Goal: Task Accomplishment & Management: Use online tool/utility

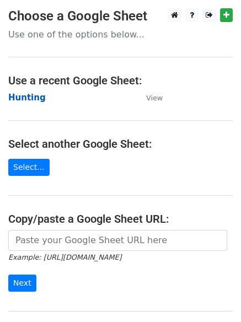
click at [38, 98] on strong "Hunting" at bounding box center [26, 98] width 37 height 10
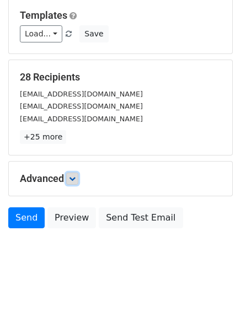
click at [74, 175] on icon at bounding box center [72, 178] width 7 height 7
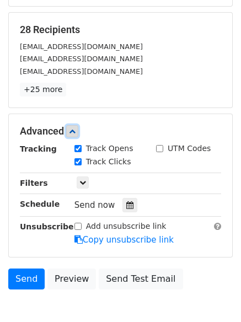
scroll to position [206, 0]
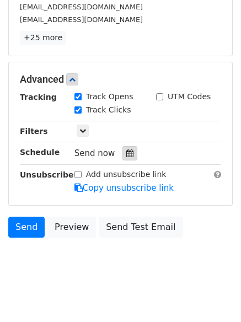
click at [126, 156] on icon at bounding box center [129, 153] width 7 height 8
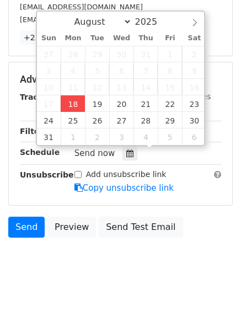
type input "2025-08-18 14:01"
type input "02"
type input "01"
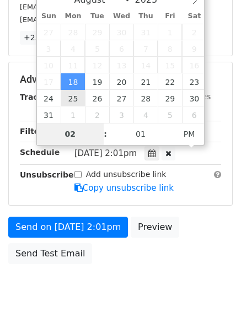
scroll to position [197, 0]
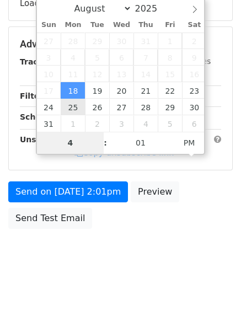
type input "4"
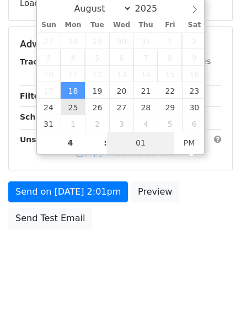
type input "2025-08-18 16:01"
type input "04"
type input "1"
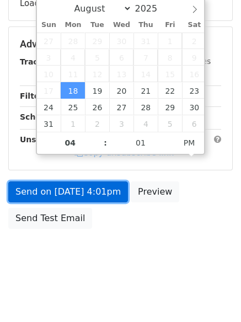
click at [75, 196] on link "Send on Aug 18 at 4:01pm" at bounding box center [68, 191] width 120 height 21
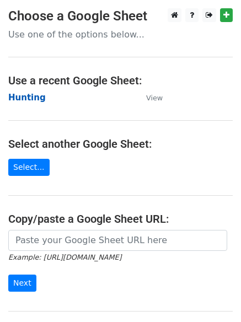
click at [24, 100] on strong "Hunting" at bounding box center [26, 98] width 37 height 10
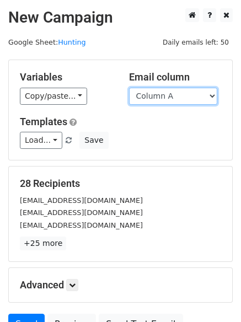
drag, startPoint x: 0, startPoint y: 0, endPoint x: 162, endPoint y: 101, distance: 191.1
click at [162, 101] on select "Column A Column B Column C" at bounding box center [173, 96] width 88 height 17
select select "Column B"
click at [129, 88] on select "Column A Column B Column C" at bounding box center [173, 96] width 88 height 17
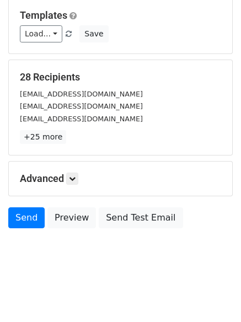
click at [81, 182] on h5 "Advanced" at bounding box center [120, 178] width 201 height 12
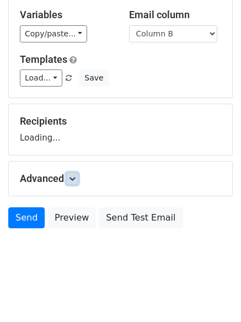
click at [74, 180] on icon at bounding box center [72, 178] width 7 height 7
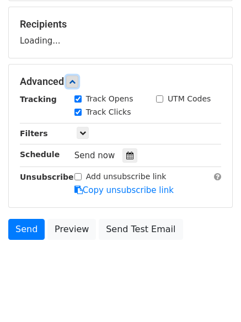
scroll to position [160, 0]
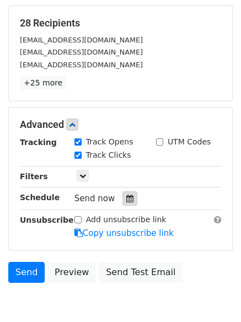
click at [126, 197] on icon at bounding box center [129, 198] width 7 height 8
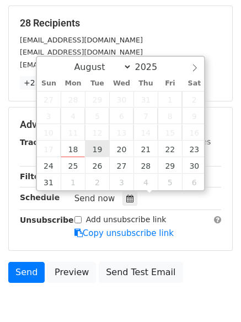
type input "2025-08-19 12:00"
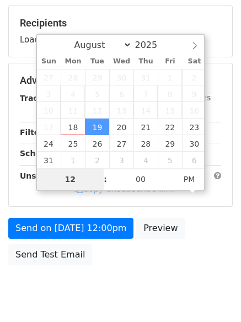
type input "5"
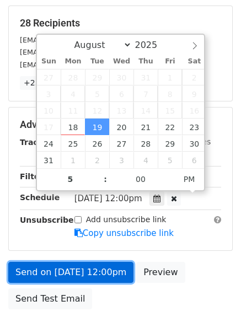
type input "2025-08-19 17:00"
click at [98, 272] on link "Send on Aug 19 at 12:00pm" at bounding box center [70, 272] width 125 height 21
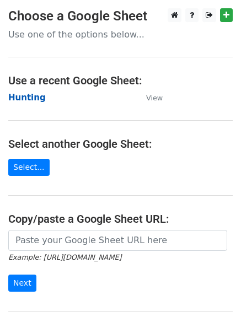
click at [25, 93] on strong "Hunting" at bounding box center [26, 98] width 37 height 10
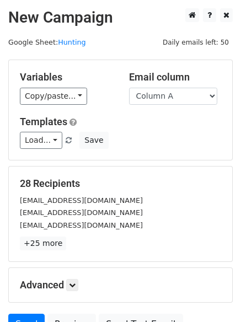
click at [172, 105] on div "Variables Copy/paste... {{Column A}} {{Column B}} {{Column C}} Email column Col…" at bounding box center [120, 110] width 223 height 100
click at [167, 94] on select "Column A Column B Column C" at bounding box center [173, 96] width 88 height 17
select select "Column C"
click at [129, 88] on select "Column A Column B Column C" at bounding box center [173, 96] width 88 height 17
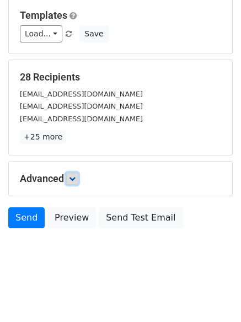
click at [74, 179] on icon at bounding box center [72, 178] width 7 height 7
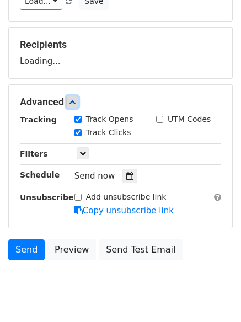
scroll to position [154, 0]
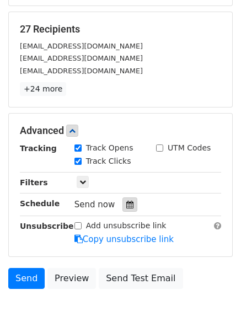
click at [122, 203] on div at bounding box center [129, 204] width 15 height 14
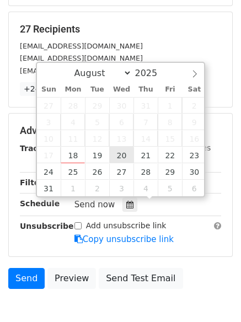
type input "2025-08-20 12:00"
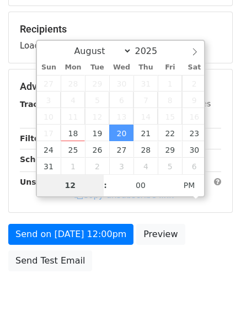
type input "6"
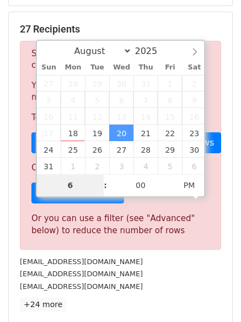
scroll to position [456, 0]
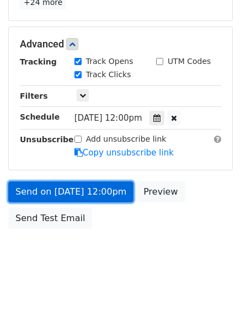
type input "2025-08-20 18:00"
click at [71, 190] on link "Send on Aug 20 at 12:00pm" at bounding box center [70, 191] width 125 height 21
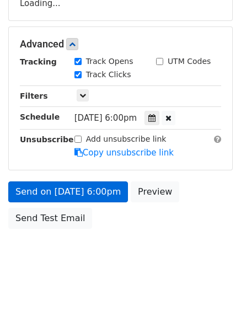
scroll to position [241, 0]
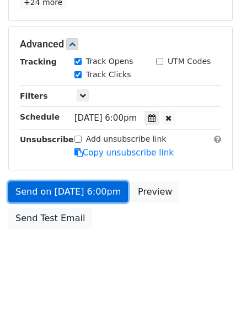
click at [83, 196] on link "Send on Aug 20 at 6:00pm" at bounding box center [68, 191] width 120 height 21
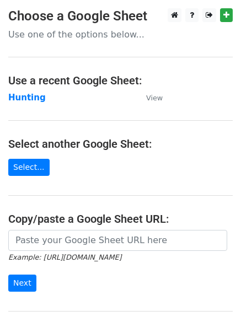
click at [8, 99] on main "Choose a Google Sheet Use one of the options below... Use a recent Google Sheet…" at bounding box center [120, 179] width 241 height 342
click at [19, 99] on strong "Hunting" at bounding box center [26, 98] width 37 height 10
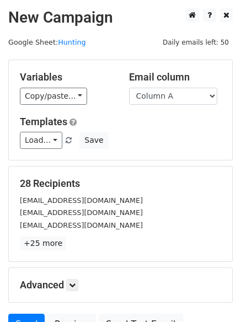
scroll to position [106, 0]
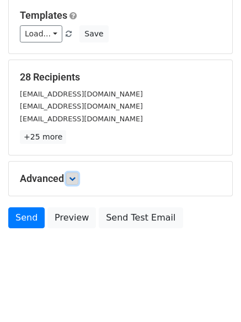
click at [72, 184] on link at bounding box center [72, 178] width 12 height 12
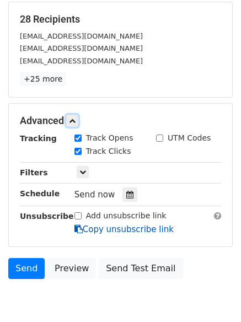
scroll to position [213, 0]
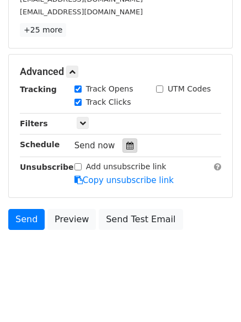
click at [122, 153] on div at bounding box center [129, 145] width 15 height 14
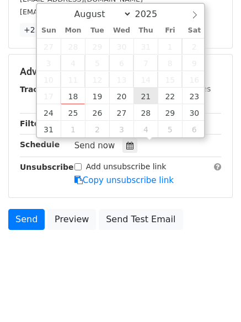
type input "2025-08-21 12:00"
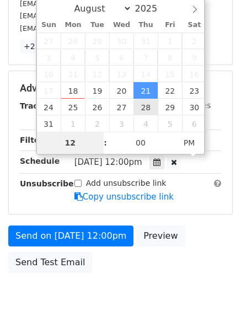
type input "7"
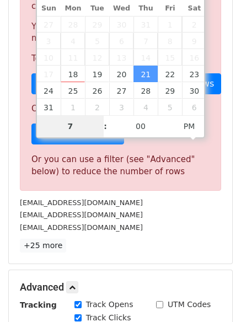
scroll to position [456, 0]
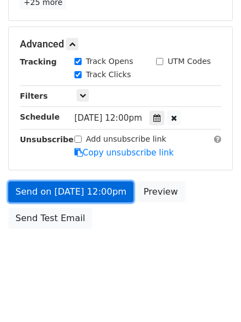
type input "2025-08-21 19:00"
click at [87, 193] on link "Send on Aug 21 at 12:00pm" at bounding box center [70, 191] width 125 height 21
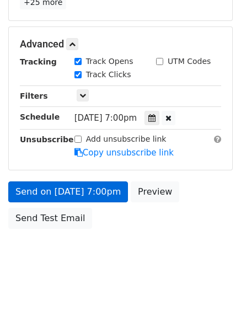
scroll to position [197, 0]
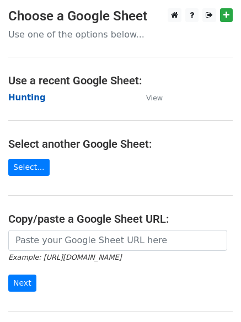
click at [26, 100] on strong "Hunting" at bounding box center [26, 98] width 37 height 10
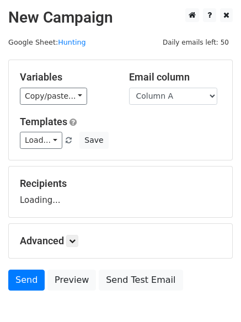
click at [168, 85] on div "Email column Column A Column B Column C" at bounding box center [175, 88] width 109 height 34
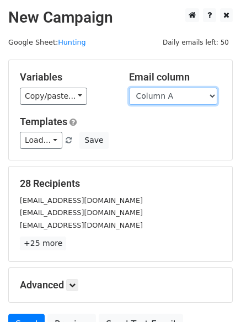
drag, startPoint x: 168, startPoint y: 93, endPoint x: 170, endPoint y: 104, distance: 11.7
click at [168, 93] on select "Column A Column B Column C" at bounding box center [173, 96] width 88 height 17
select select "Column B"
click at [129, 88] on select "Column A Column B Column C" at bounding box center [173, 96] width 88 height 17
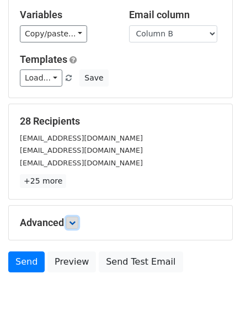
click at [71, 217] on link at bounding box center [72, 223] width 12 height 12
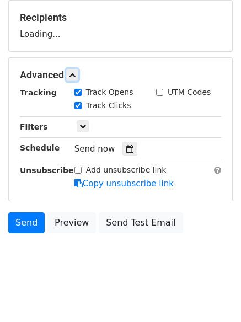
scroll to position [167, 0]
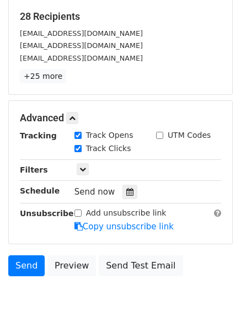
click at [127, 150] on div "Track Clicks" at bounding box center [107, 149] width 82 height 13
click at [126, 186] on div at bounding box center [129, 192] width 15 height 14
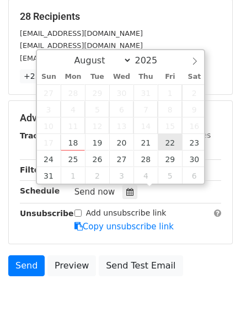
type input "2025-08-22 12:00"
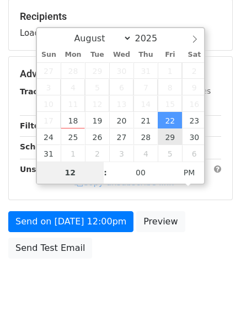
type input "8"
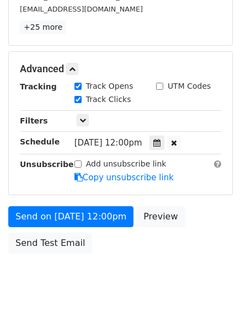
scroll to position [456, 0]
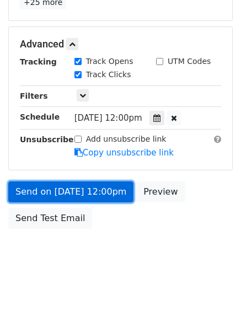
type input "2025-08-22 20:00"
click at [104, 185] on link "Send on Aug 22 at 12:00pm" at bounding box center [70, 191] width 125 height 21
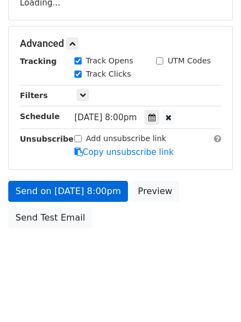
scroll to position [197, 0]
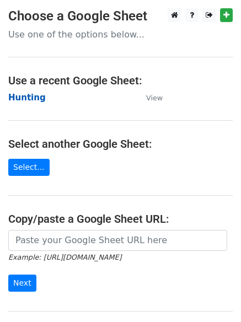
click at [34, 98] on strong "Hunting" at bounding box center [26, 98] width 37 height 10
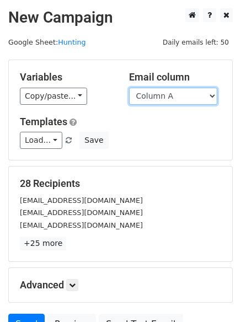
click at [161, 97] on select "Column A Column B Column C" at bounding box center [173, 96] width 88 height 17
select select "Column C"
click at [129, 88] on select "Column A Column B Column C" at bounding box center [173, 96] width 88 height 17
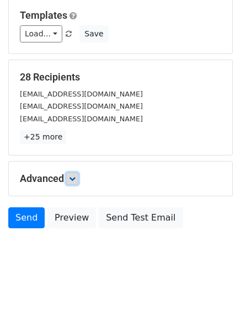
click at [74, 178] on icon at bounding box center [72, 178] width 7 height 7
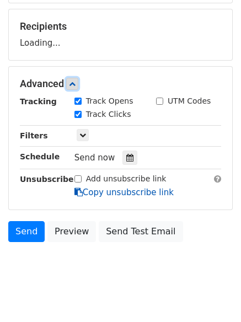
scroll to position [161, 0]
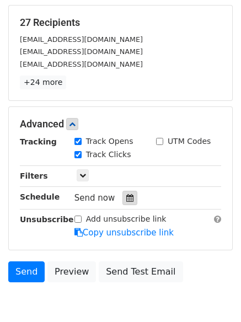
click at [128, 202] on div at bounding box center [129, 198] width 15 height 14
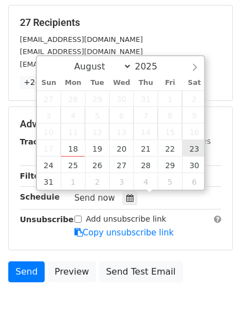
type input "[DATE] 12:00"
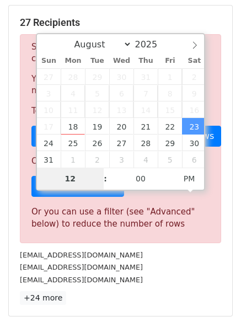
type input "9"
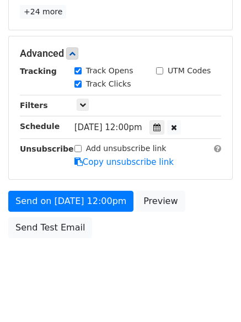
scroll to position [456, 0]
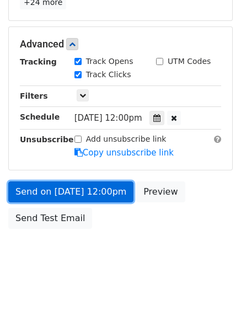
type input "[DATE] 21:00"
click at [88, 192] on link "Send on [DATE] 12:00pm" at bounding box center [70, 191] width 125 height 21
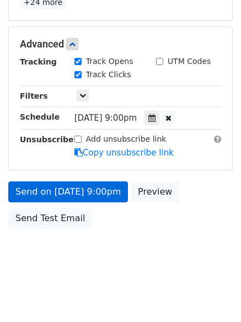
scroll to position [197, 0]
